Goal: Navigation & Orientation: Find specific page/section

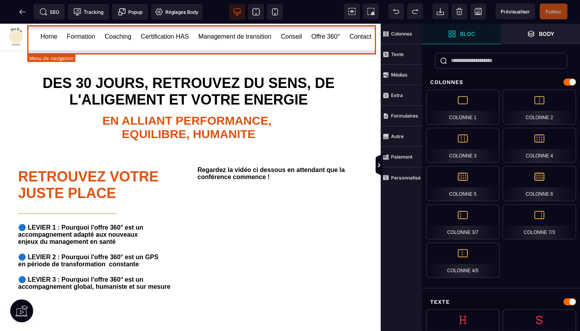
click at [43, 35] on link "Home" at bounding box center [49, 37] width 17 height 10
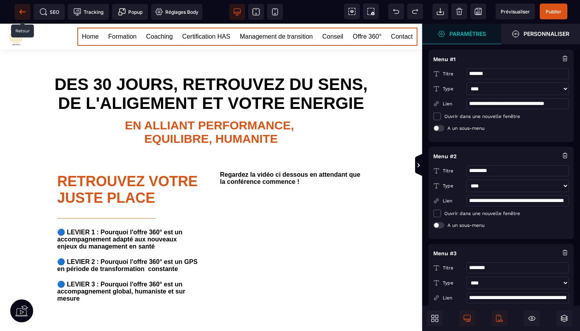
click at [20, 9] on icon at bounding box center [23, 12] width 8 height 8
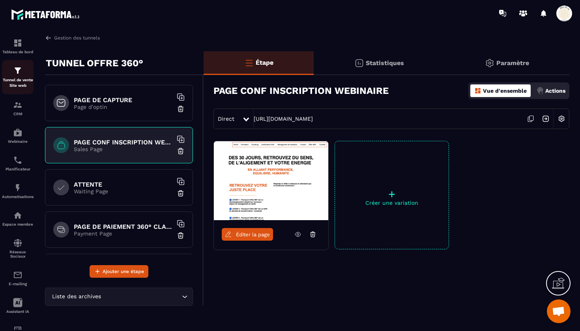
click at [16, 73] on img at bounding box center [17, 70] width 9 height 9
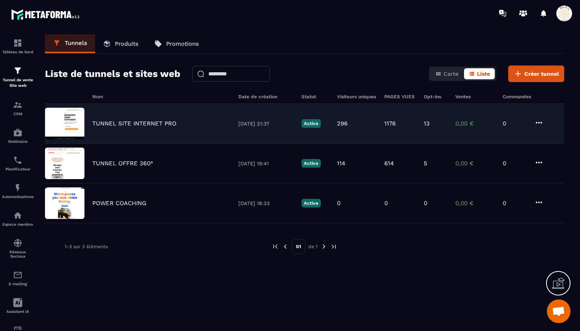
click at [131, 125] on p "TUNNEL SITE INTERNET PRO" at bounding box center [134, 123] width 84 height 7
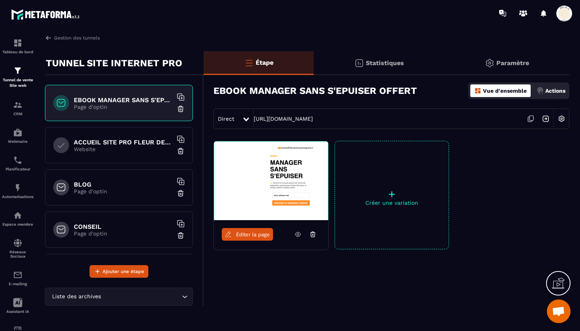
click at [125, 143] on h6 "ACCUEIL SITE PRO FLEUR DE VIE" at bounding box center [123, 141] width 99 height 7
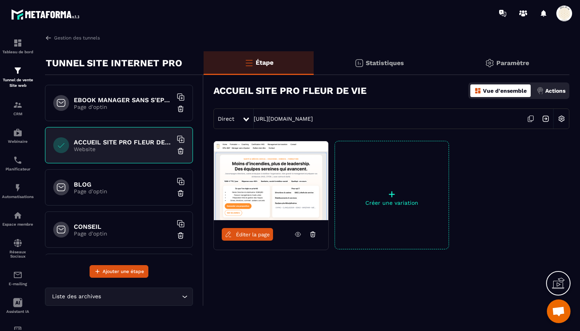
click at [244, 238] on link "Éditer la page" at bounding box center [247, 234] width 51 height 13
